Goal: Task Accomplishment & Management: Use online tool/utility

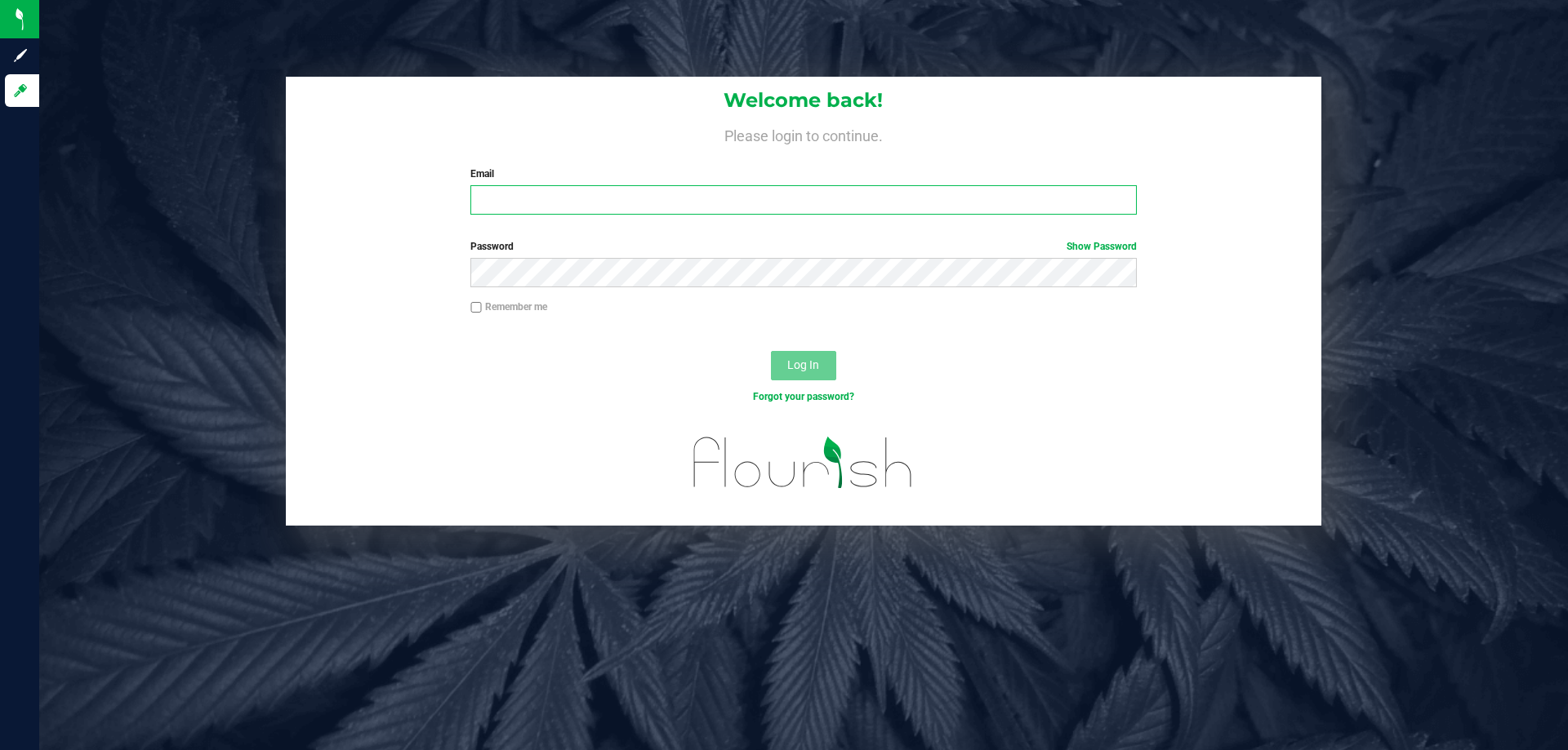
click at [764, 204] on input "Email" at bounding box center [803, 199] width 665 height 29
type input "[EMAIL_ADDRESS][DOMAIN_NAME]"
click at [771, 351] on button "Log In" at bounding box center [804, 365] width 65 height 29
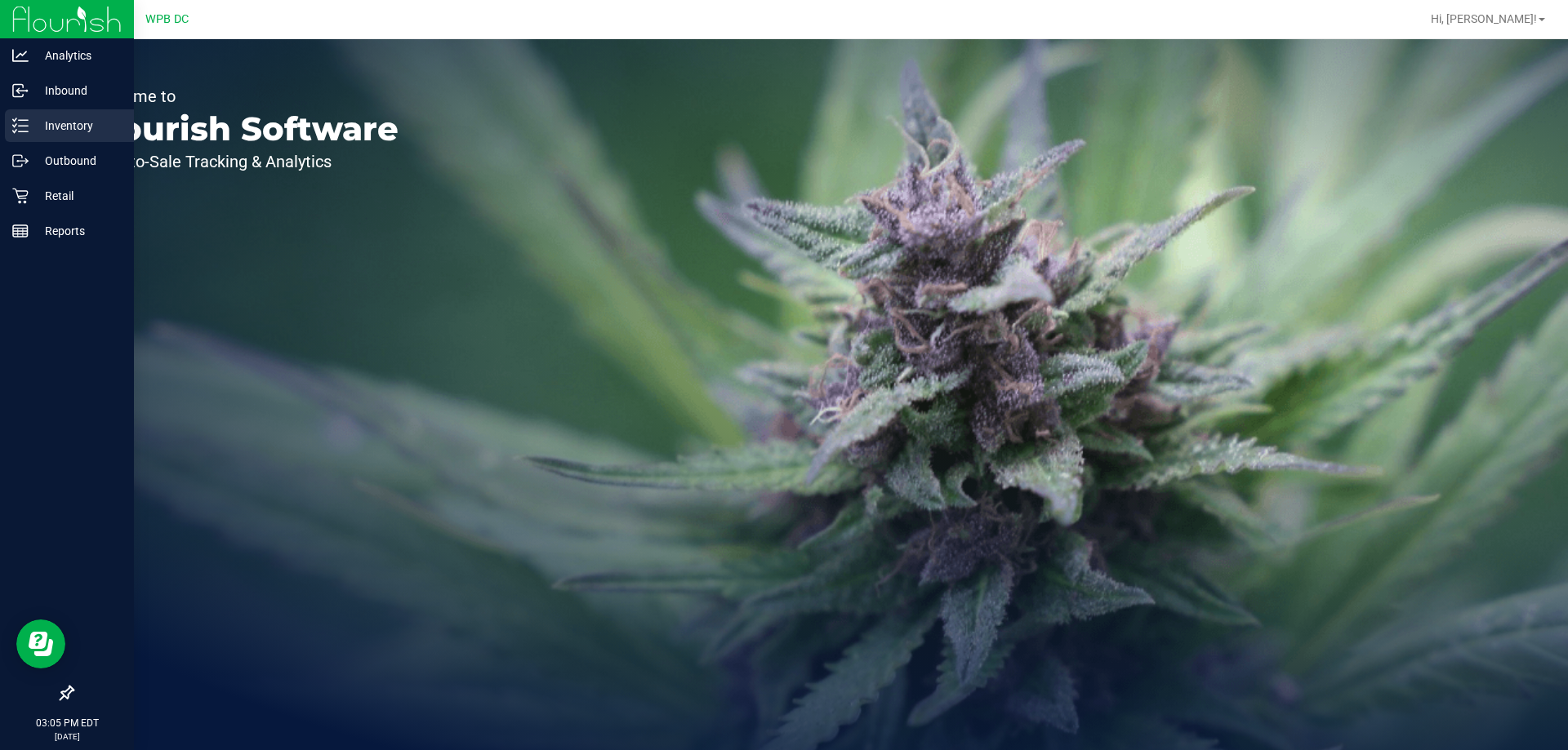
click at [91, 113] on div "Inventory" at bounding box center [69, 125] width 129 height 33
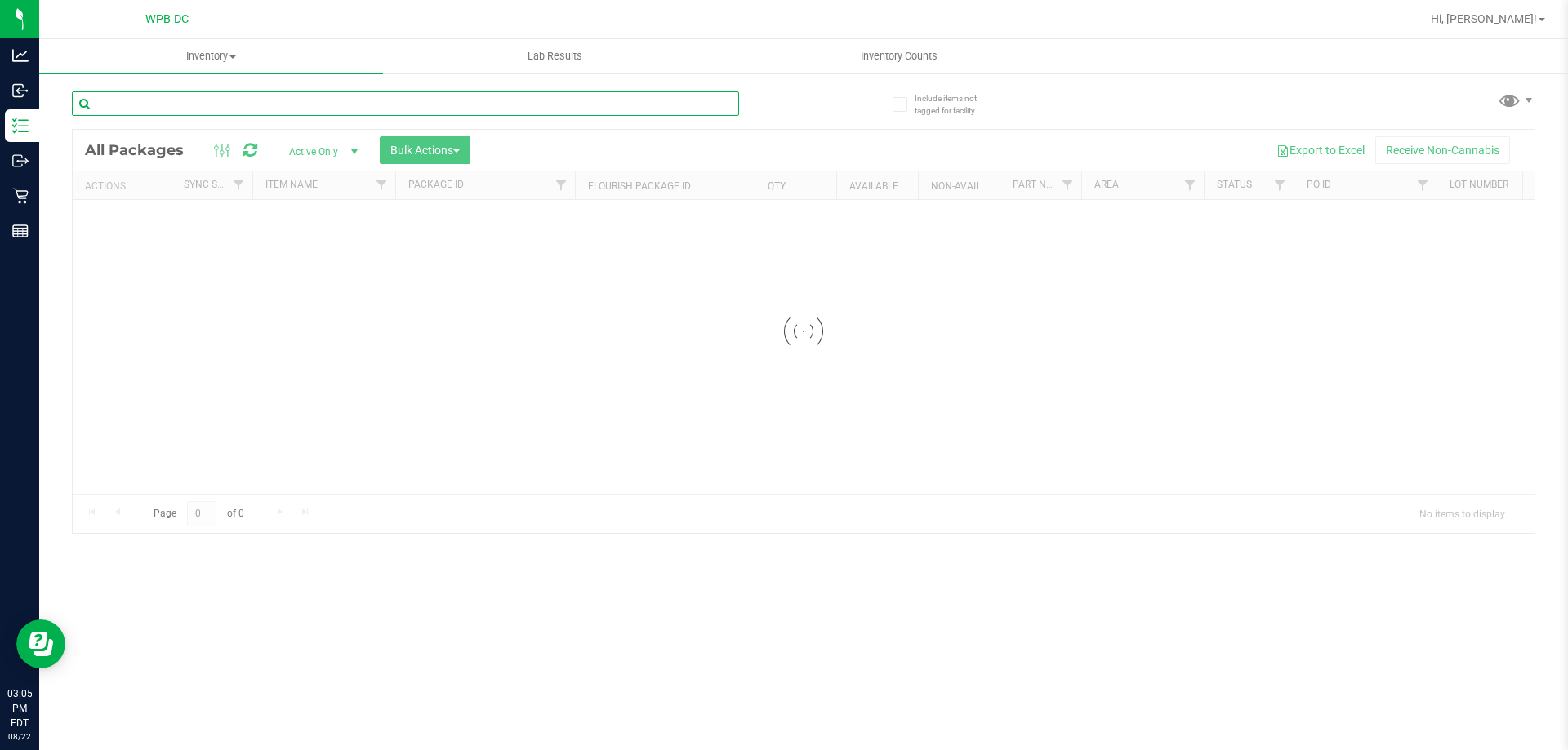
click at [579, 106] on input "text" at bounding box center [405, 104] width 667 height 24
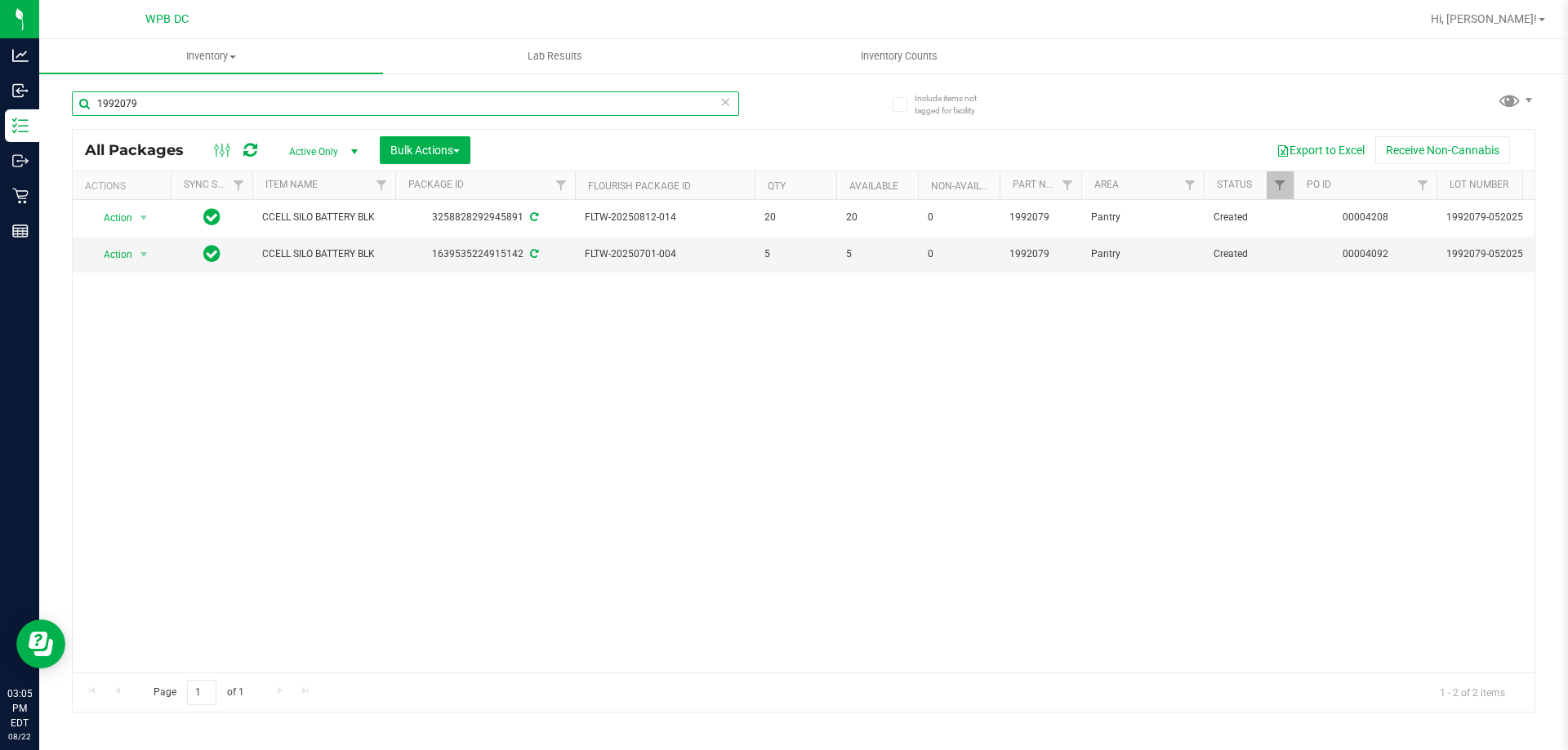
click at [579, 106] on input "1992079" at bounding box center [405, 104] width 667 height 24
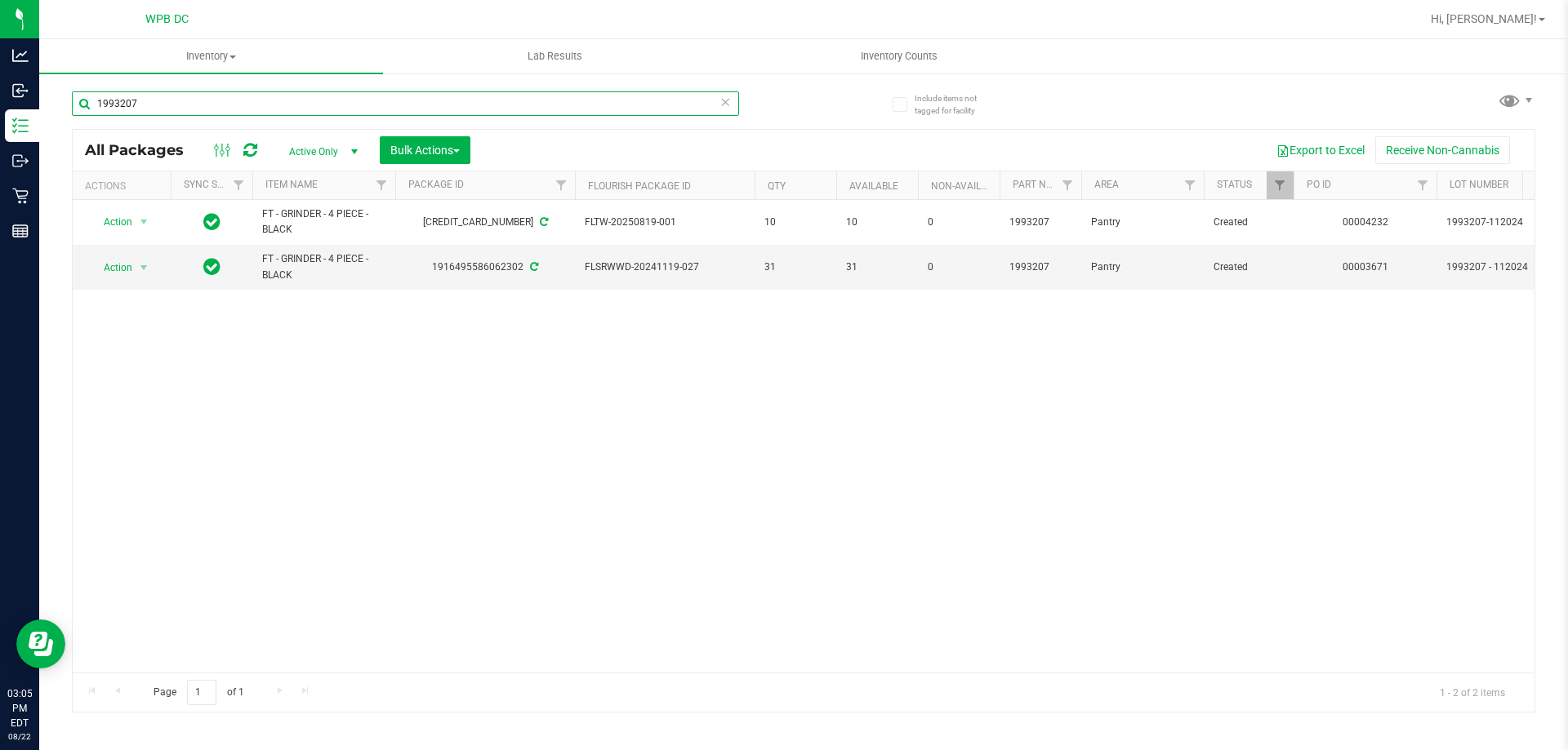
click at [579, 106] on input "1993207" at bounding box center [405, 104] width 667 height 24
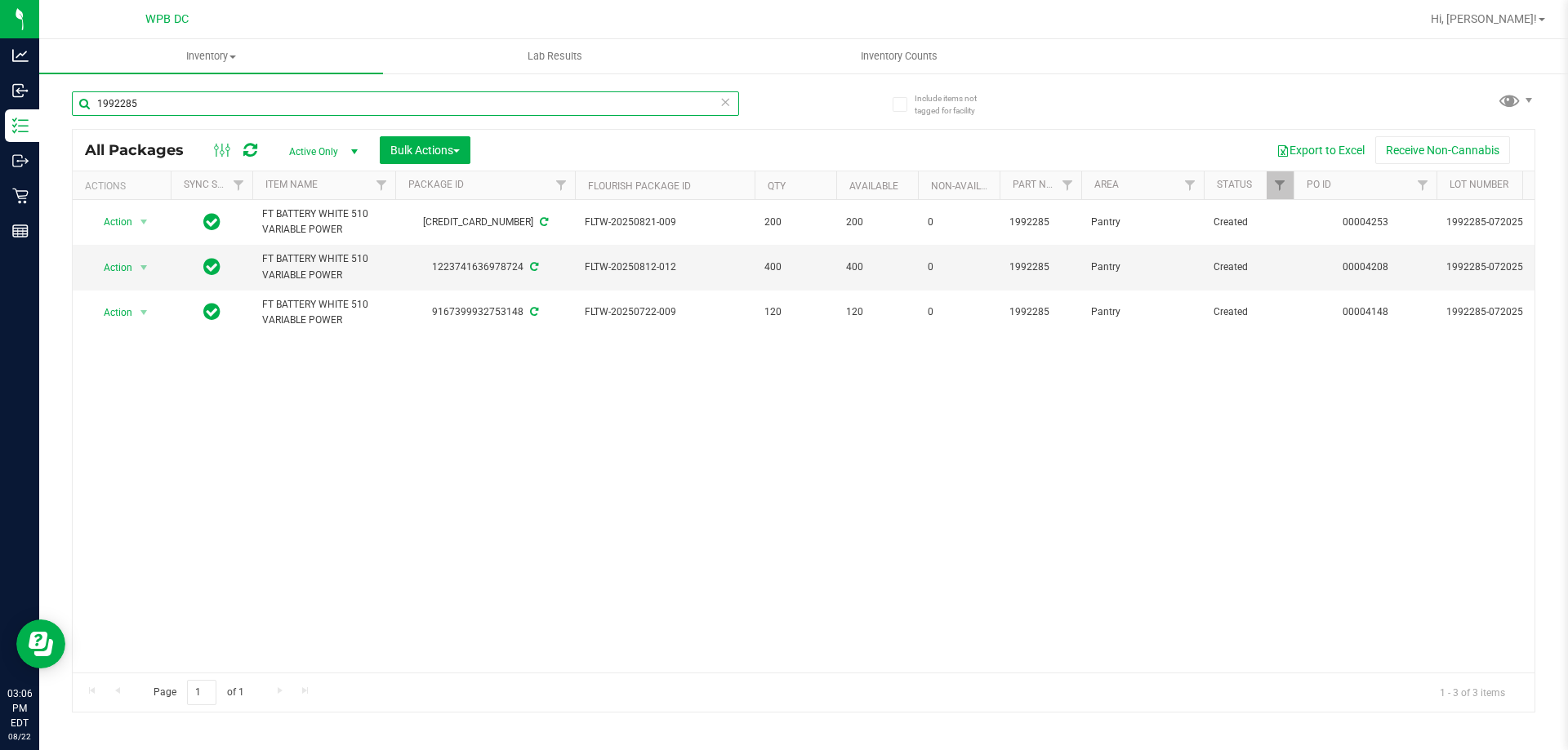
click at [573, 114] on input "1992285" at bounding box center [405, 104] width 667 height 24
click at [567, 114] on input "1992285" at bounding box center [405, 104] width 667 height 24
click at [511, 96] on input "1992285" at bounding box center [405, 104] width 667 height 24
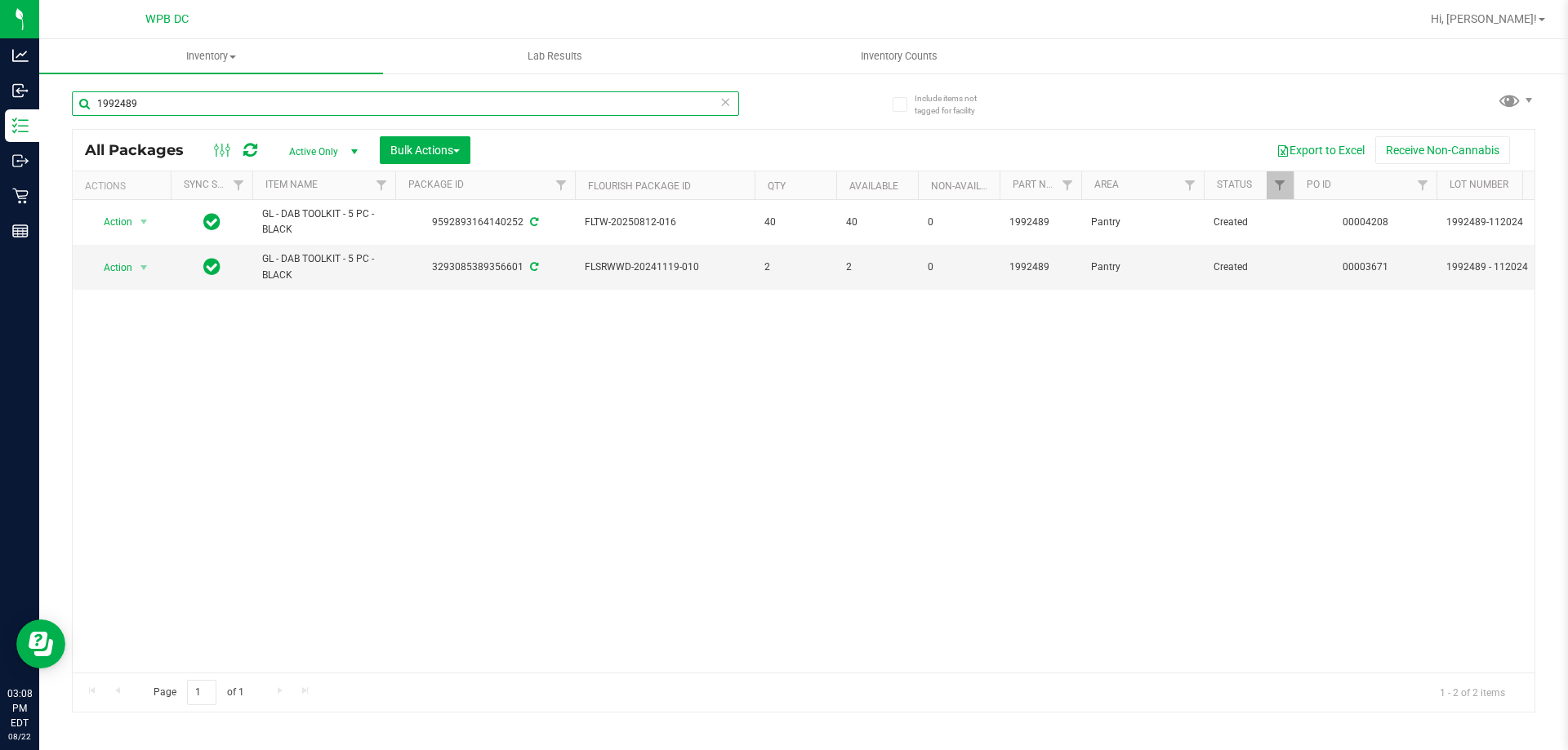
click at [375, 108] on input "1992489" at bounding box center [405, 104] width 667 height 24
click at [370, 112] on input "1992483" at bounding box center [405, 104] width 667 height 24
type input "1992483"
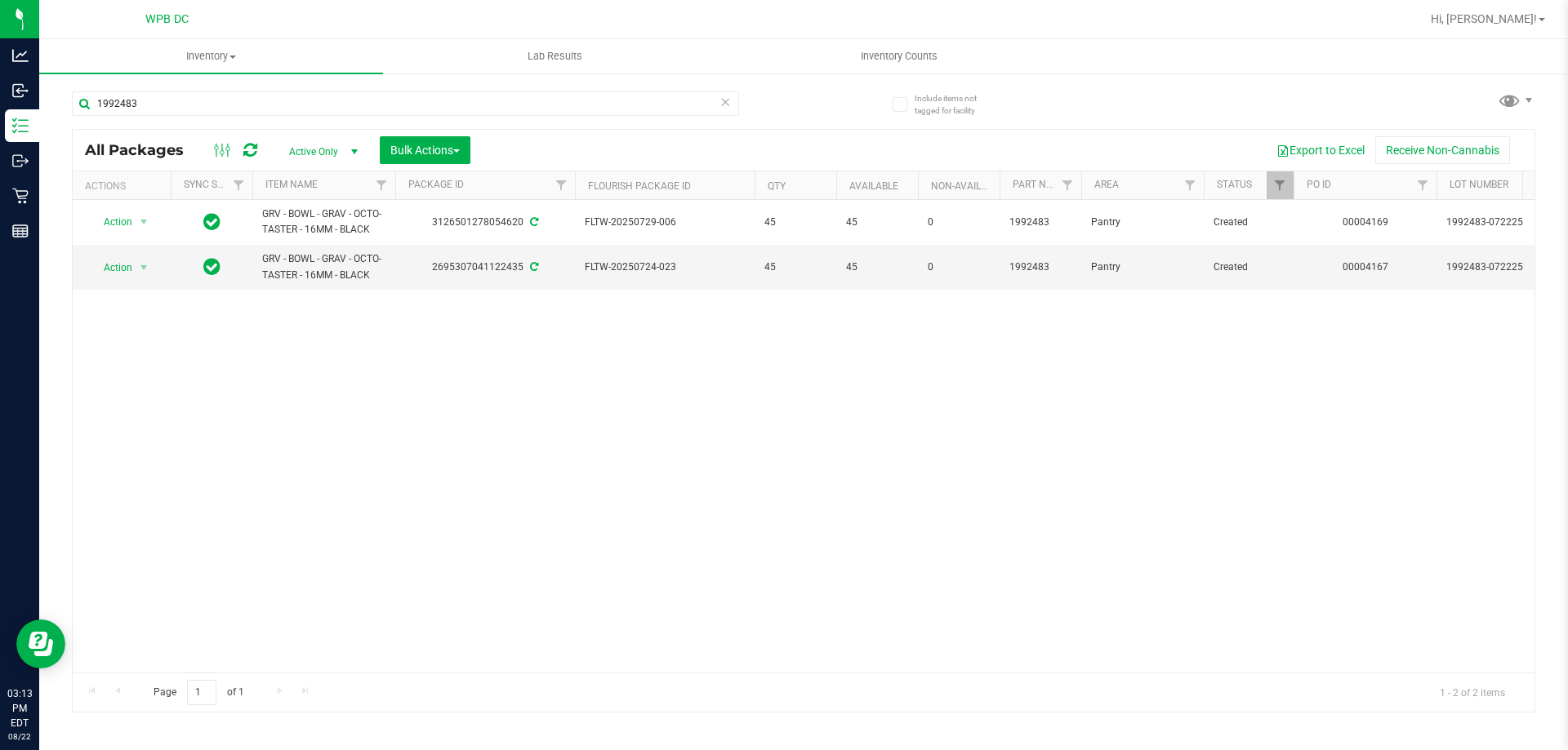
click at [730, 105] on icon at bounding box center [725, 101] width 11 height 20
